Goal: Find specific page/section: Find specific page/section

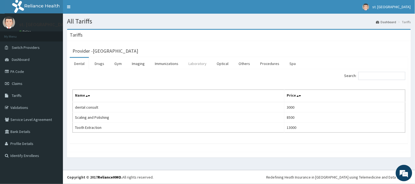
click at [192, 66] on link "Laboratory" at bounding box center [197, 63] width 27 height 11
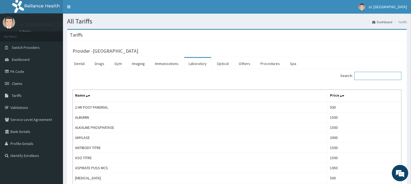
click at [373, 79] on input "Search:" at bounding box center [377, 76] width 47 height 8
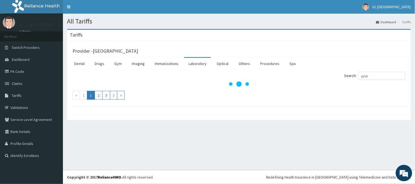
click at [262, 130] on section "Tariffs Provider - [GEOGRAPHIC_DATA] Dental Drugs Gym Imaging Immunizations Lab…" at bounding box center [239, 77] width 352 height 105
click at [376, 75] on input "pylor" at bounding box center [381, 76] width 47 height 8
type input "p"
type input "pylor"
